Goal: Use online tool/utility: Utilize a website feature to perform a specific function

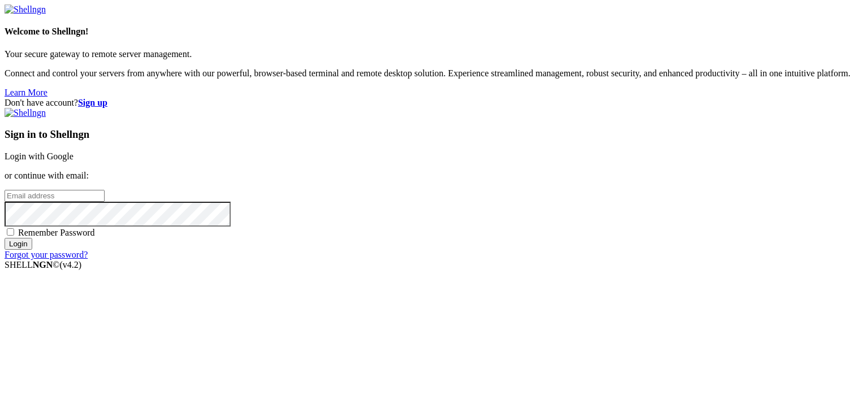
drag, startPoint x: 0, startPoint y: 0, endPoint x: 484, endPoint y: 198, distance: 523.2
click at [105, 198] on input "email" at bounding box center [55, 196] width 100 height 12
type input "[EMAIL_ADDRESS][DOMAIN_NAME]"
click at [5, 238] on input "Login" at bounding box center [19, 244] width 28 height 12
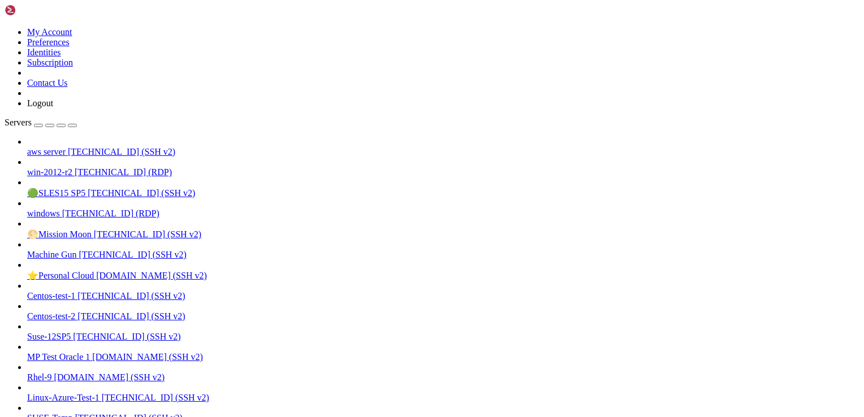
click at [68, 147] on span "[TECHNICAL_ID] (SSH v2)" at bounding box center [121, 152] width 107 height 10
click at [77, 147] on span "[TECHNICAL_ID] (SSH v2)" at bounding box center [121, 152] width 107 height 10
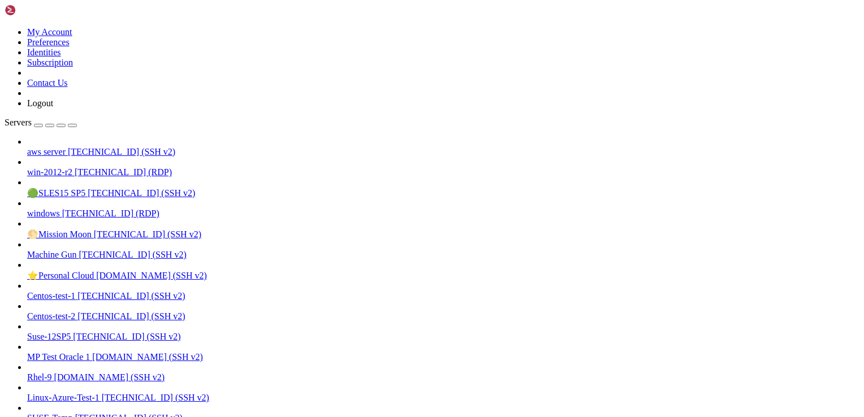
click at [77, 147] on span "[TECHNICAL_ID] (SSH v2)" at bounding box center [121, 152] width 107 height 10
click at [66, 147] on span "aws server" at bounding box center [46, 152] width 38 height 10
